Goal: Task Accomplishment & Management: Use online tool/utility

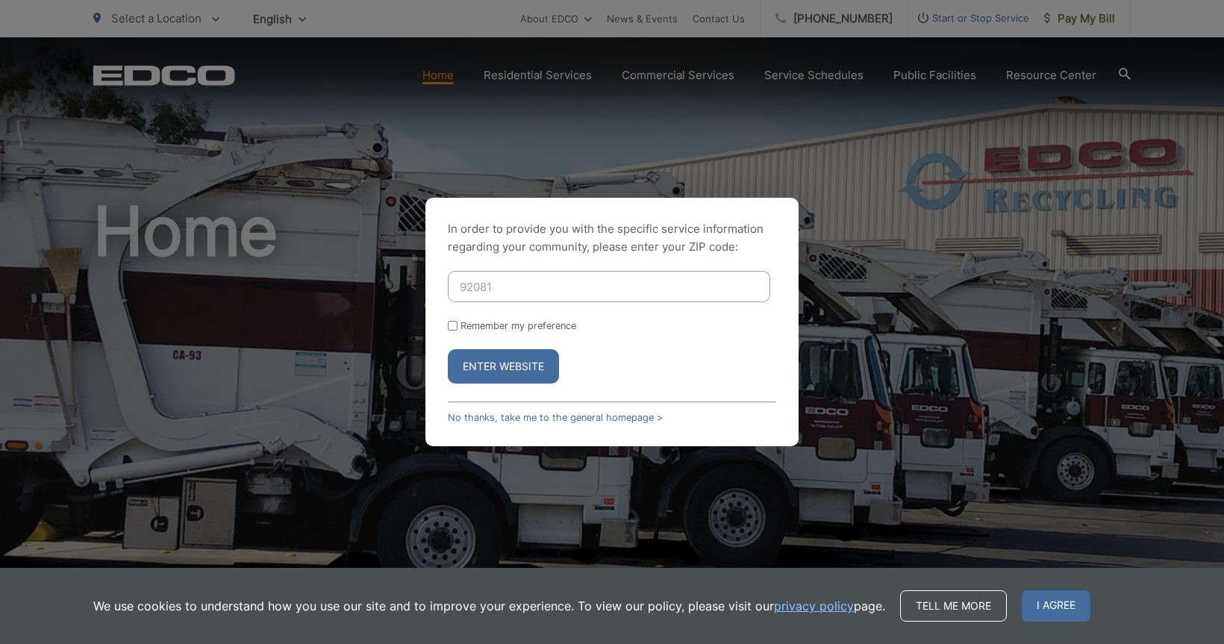
type input "92081"
click at [478, 366] on button "Enter Website" at bounding box center [503, 366] width 111 height 34
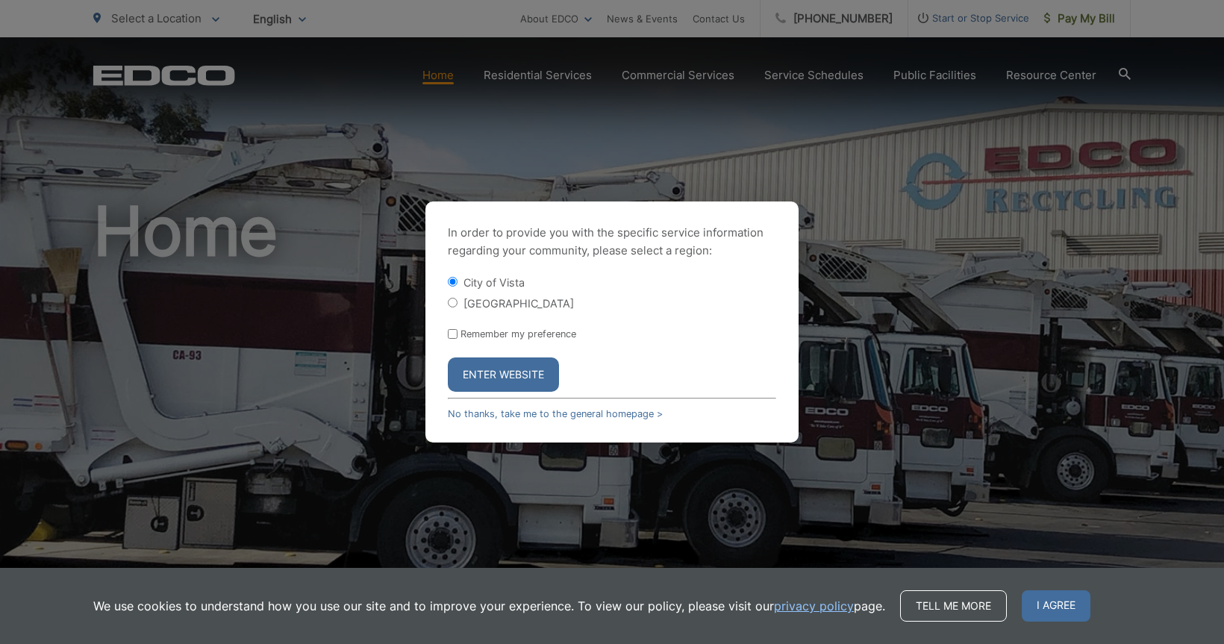
click at [475, 370] on button "Enter Website" at bounding box center [503, 375] width 111 height 34
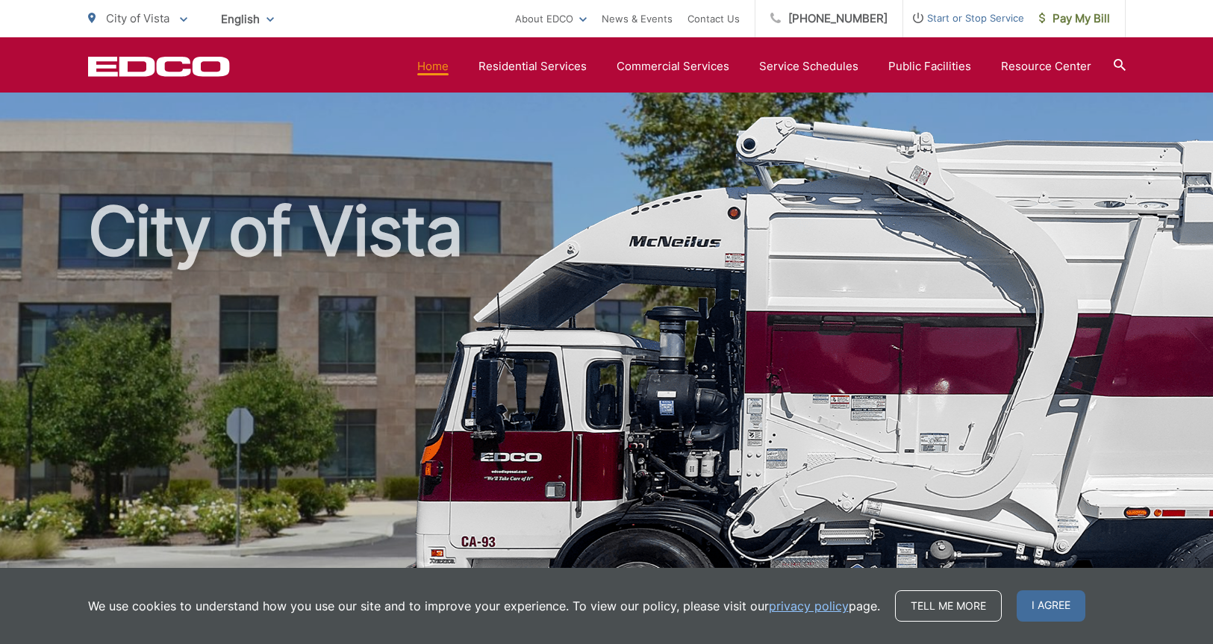
scroll to position [669, 0]
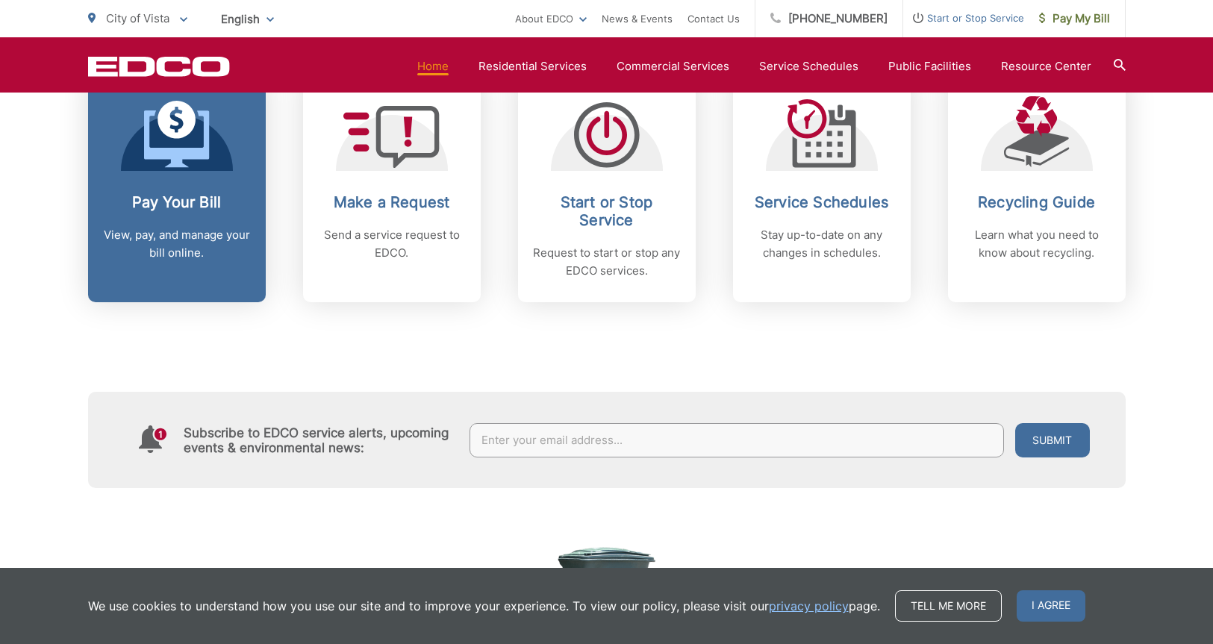
click at [196, 235] on p "View, pay, and manage your bill online." at bounding box center [177, 244] width 148 height 36
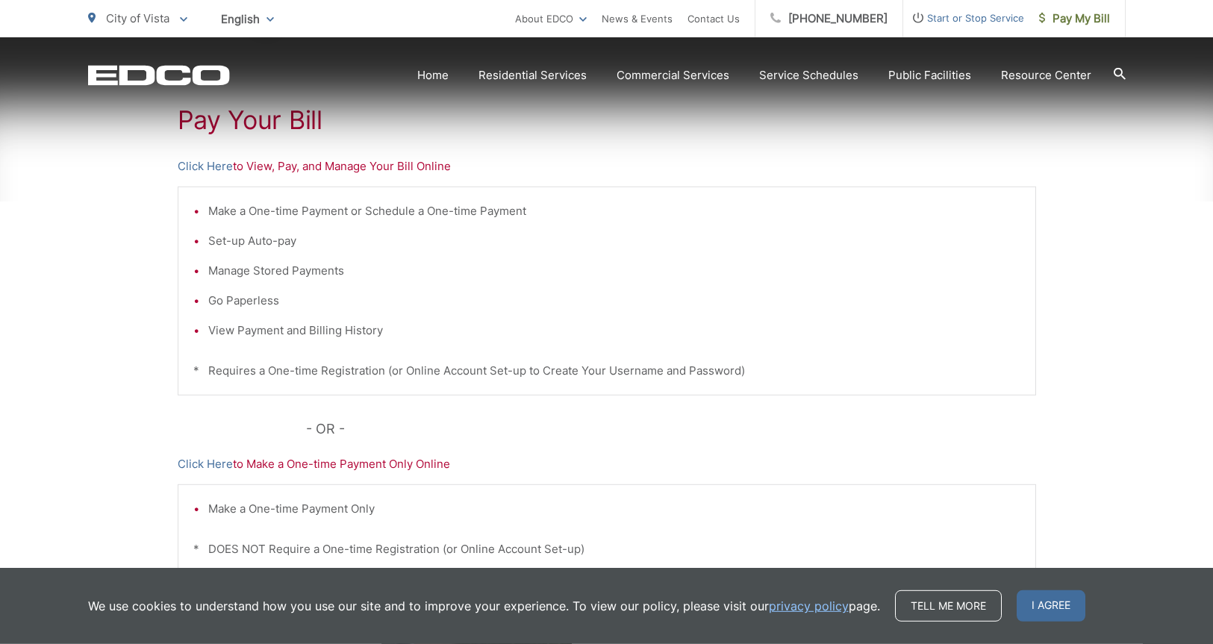
scroll to position [311, 0]
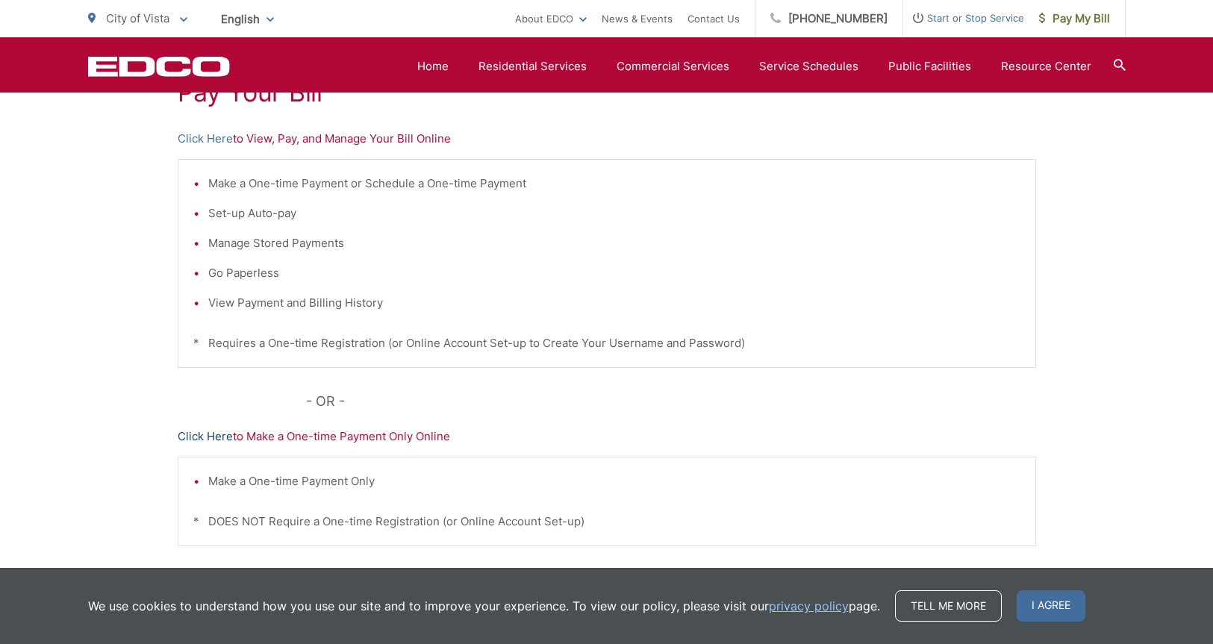
click at [202, 439] on link "Click Here" at bounding box center [205, 437] width 55 height 18
